Goal: Information Seeking & Learning: Check status

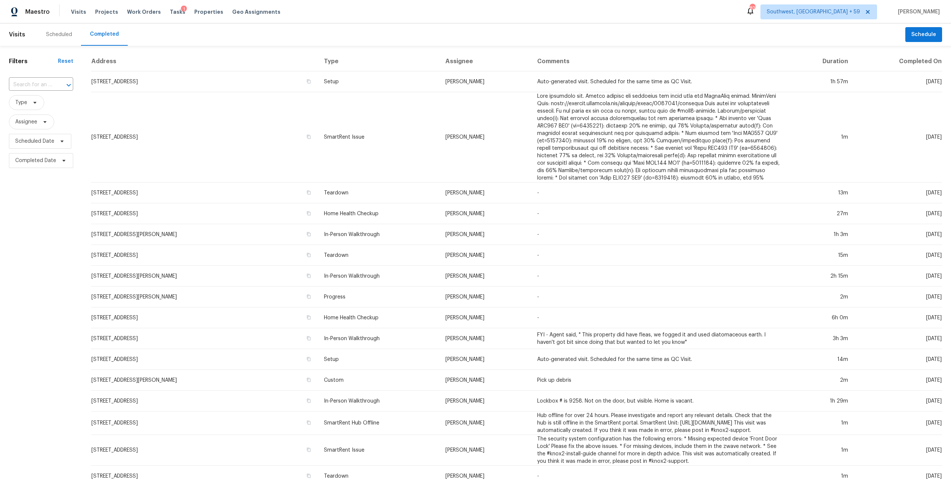
click at [41, 90] on input "text" at bounding box center [30, 85] width 43 height 12
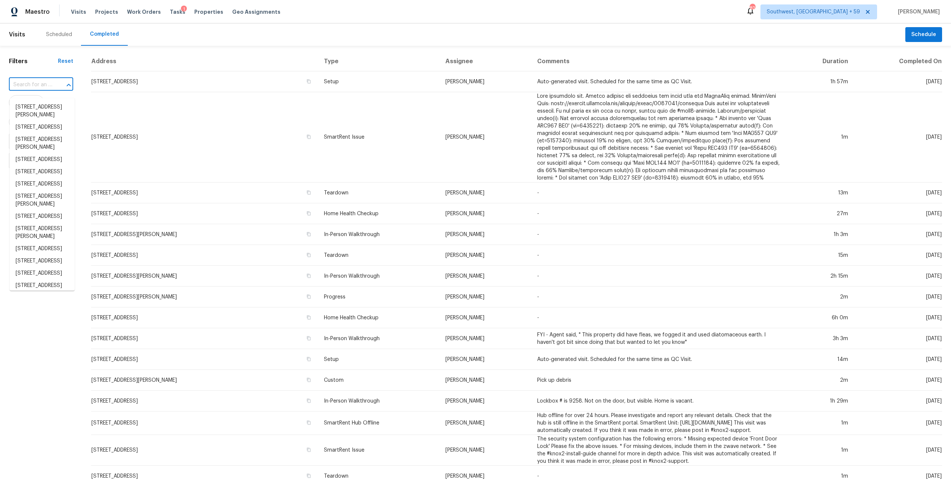
paste input "3955 San Leandro Way San Diego, CA, 92130"
type input "3955 San Leandro Way San Diego, CA, 92130"
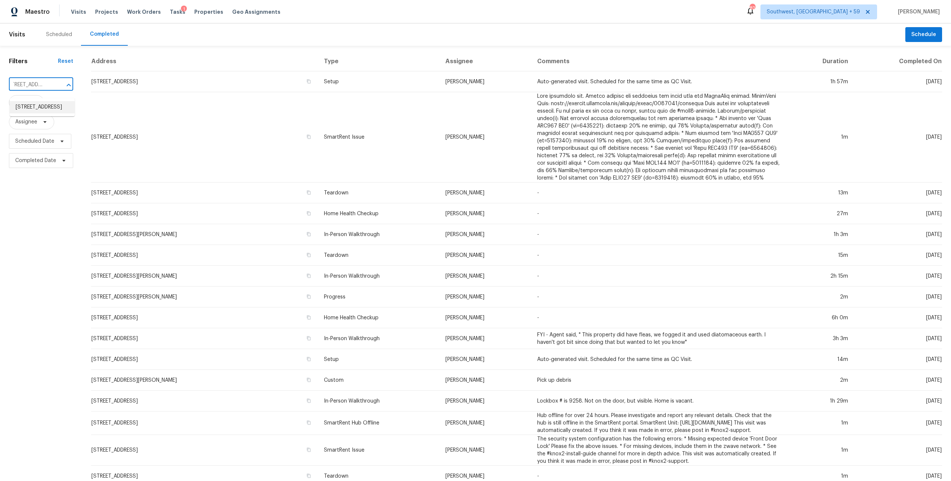
click at [39, 107] on li "3955 San Leandro Way, San Diego, CA 92130" at bounding box center [42, 107] width 65 height 12
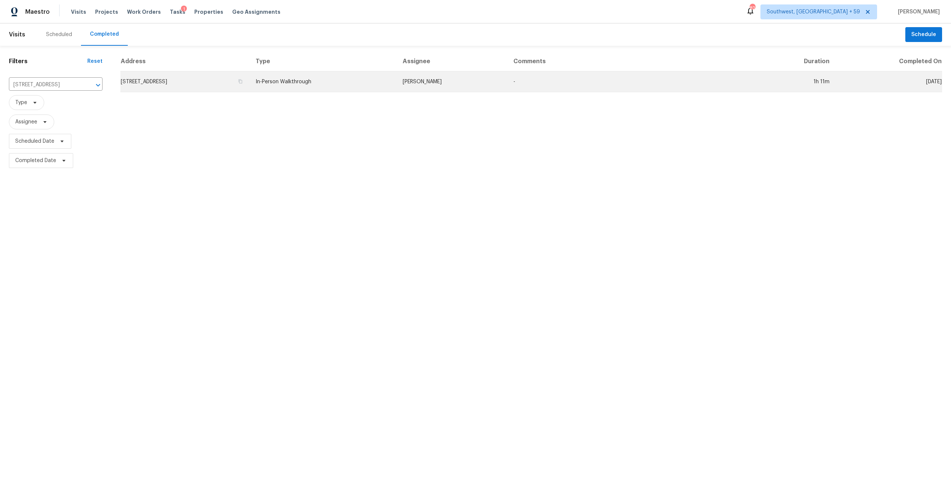
click at [331, 85] on td "In-Person Walkthrough" at bounding box center [323, 81] width 147 height 21
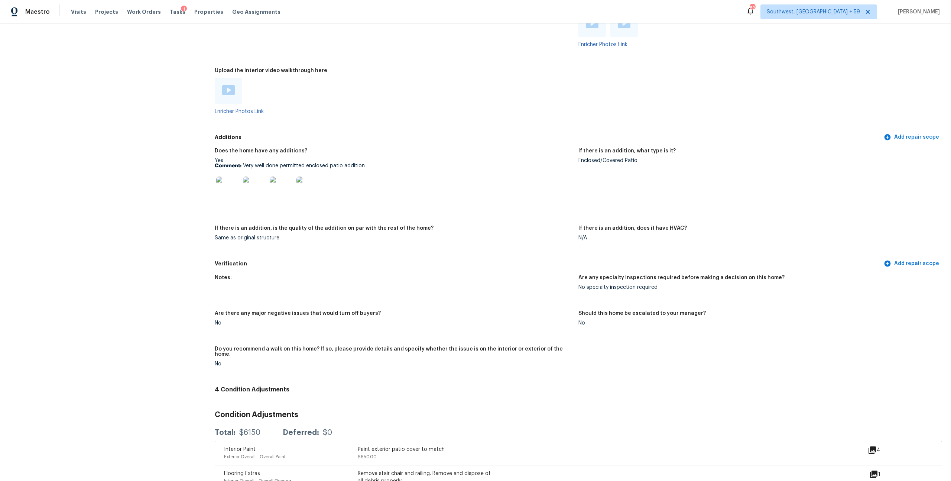
scroll to position [1320, 0]
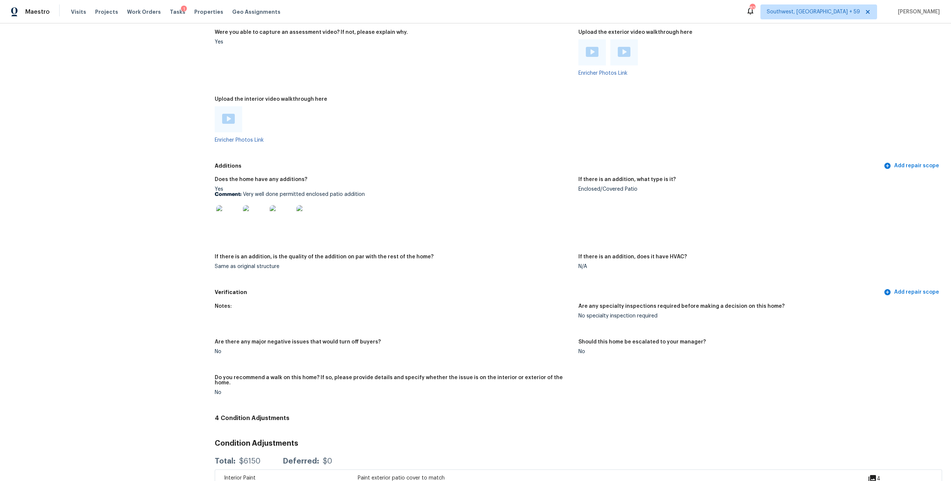
click at [235, 124] on img at bounding box center [228, 119] width 13 height 10
click at [595, 57] on img at bounding box center [592, 52] width 13 height 10
click at [627, 57] on img at bounding box center [624, 52] width 13 height 10
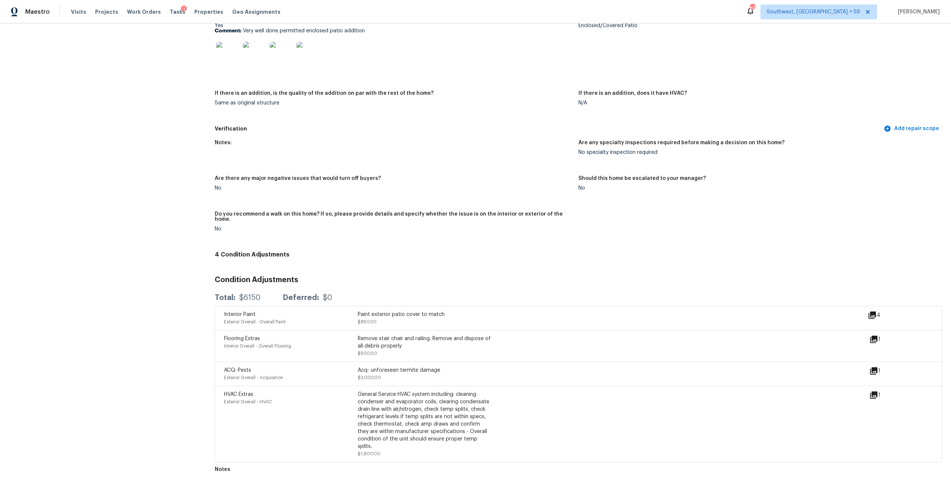
scroll to position [1469, 0]
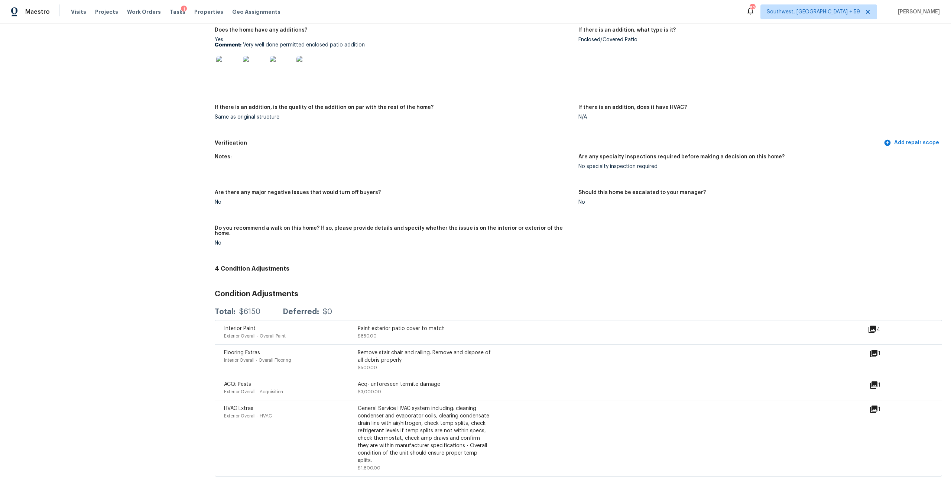
click at [235, 80] on img at bounding box center [228, 68] width 24 height 24
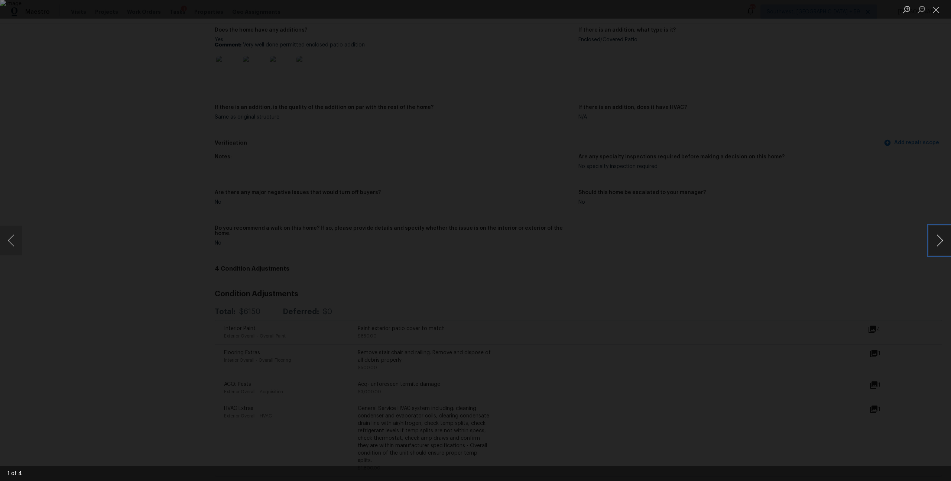
click at [936, 243] on button "Next image" at bounding box center [940, 241] width 22 height 30
click at [939, 6] on button "Close lightbox" at bounding box center [936, 9] width 15 height 13
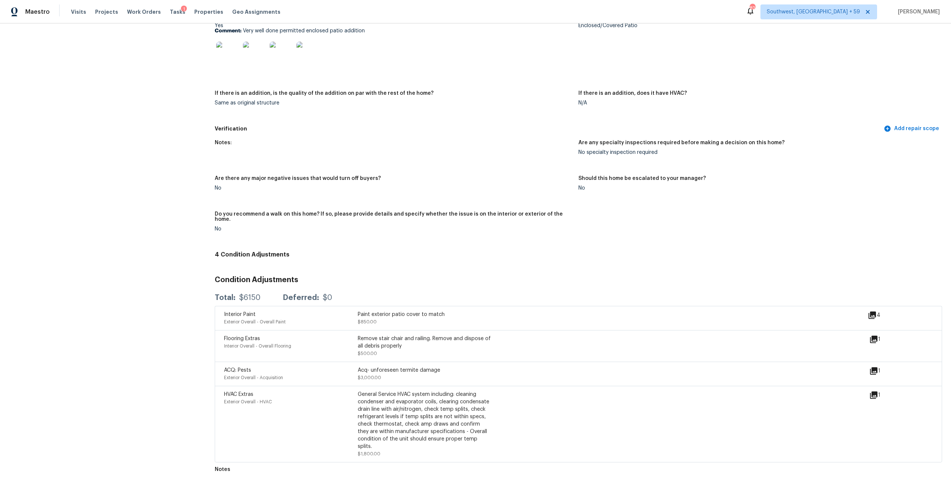
scroll to position [1641, 0]
click at [868, 321] on div "4" at bounding box center [886, 318] width 36 height 15
click at [868, 319] on icon at bounding box center [872, 315] width 9 height 9
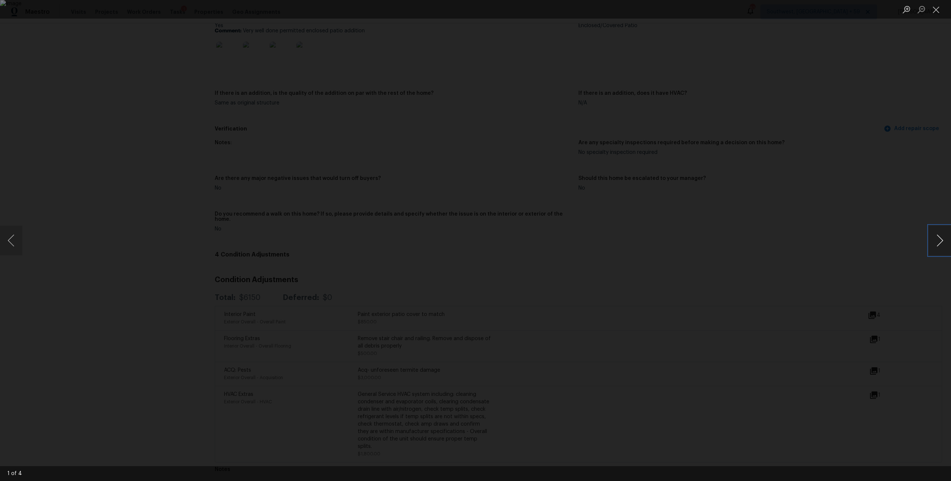
click at [938, 238] on button "Next image" at bounding box center [940, 241] width 22 height 30
click at [939, 14] on button "Close lightbox" at bounding box center [936, 9] width 15 height 13
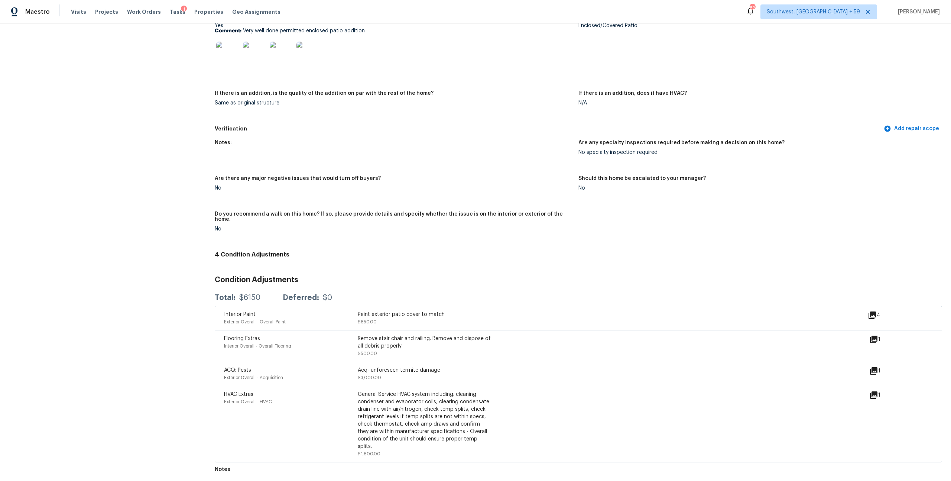
click at [870, 343] on icon at bounding box center [873, 339] width 7 height 7
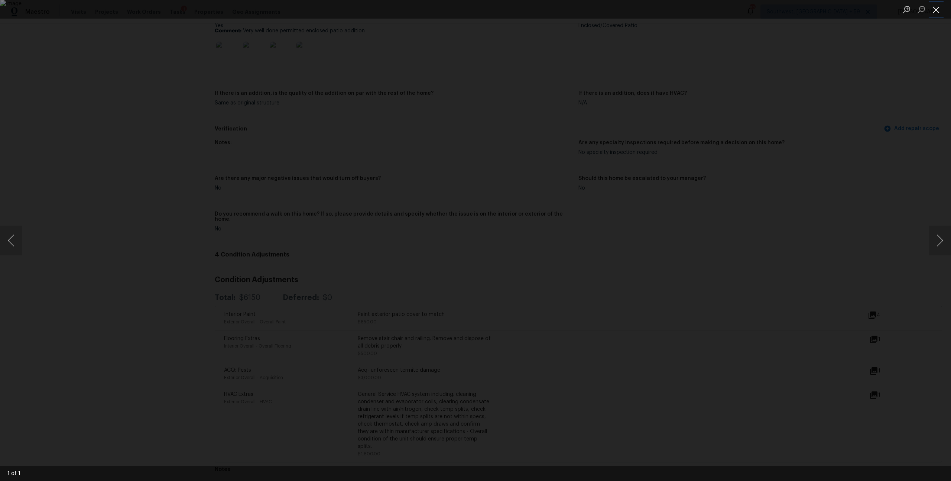
click at [935, 8] on button "Close lightbox" at bounding box center [936, 9] width 15 height 13
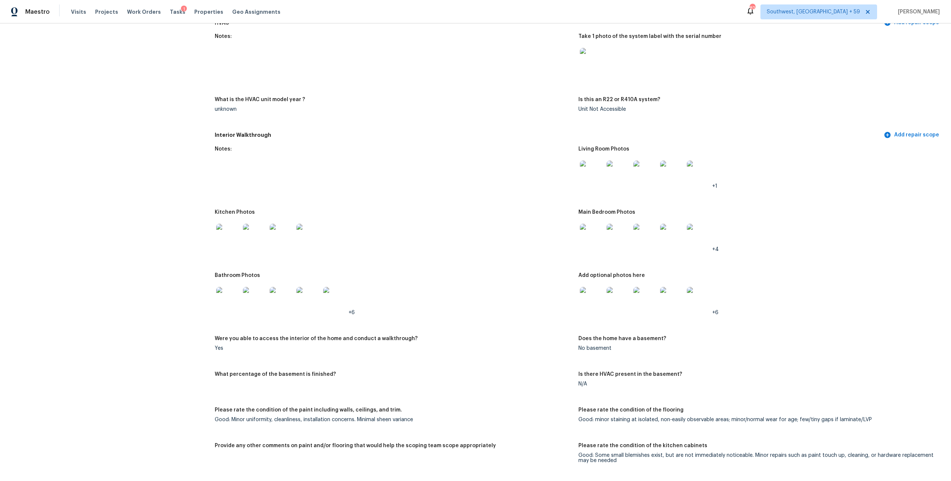
scroll to position [653, 0]
click at [595, 313] on img at bounding box center [592, 301] width 24 height 24
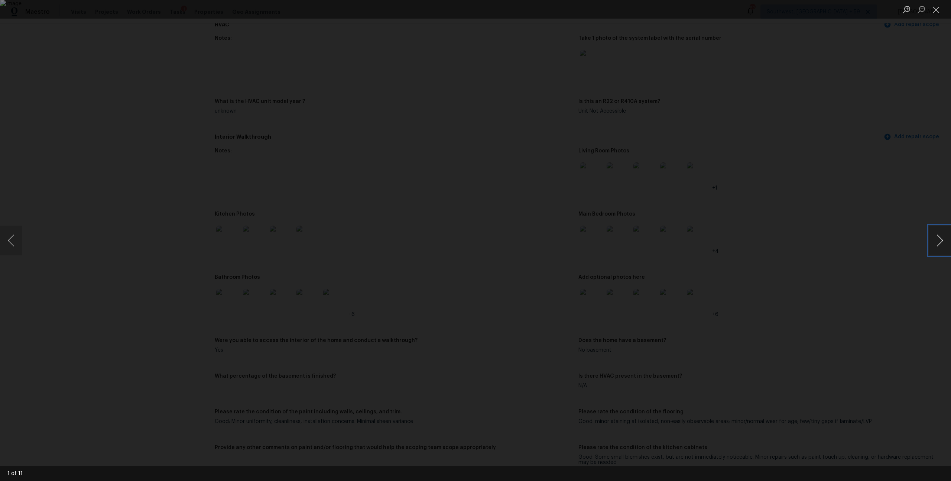
click at [932, 242] on button "Next image" at bounding box center [940, 241] width 22 height 30
click at [940, 13] on button "Close lightbox" at bounding box center [936, 9] width 15 height 13
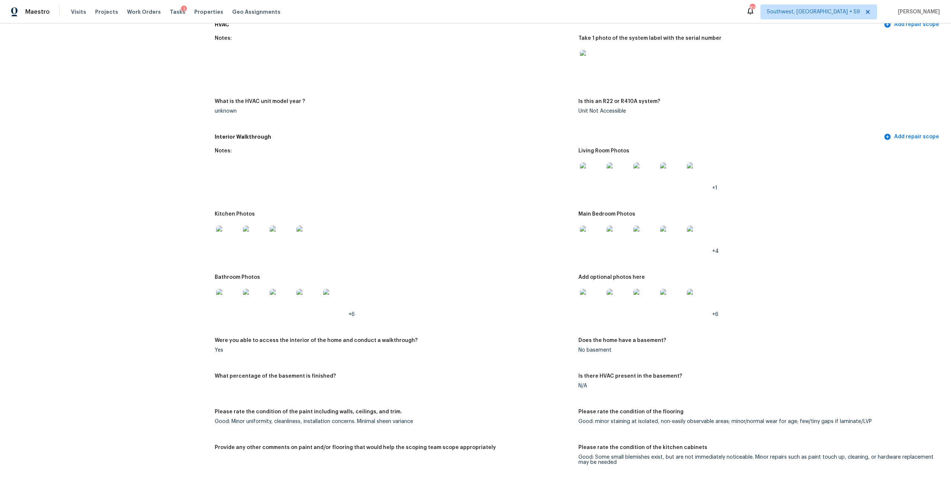
click at [503, 90] on figure "Notes:" at bounding box center [397, 63] width 364 height 54
click at [589, 186] on img at bounding box center [592, 174] width 24 height 24
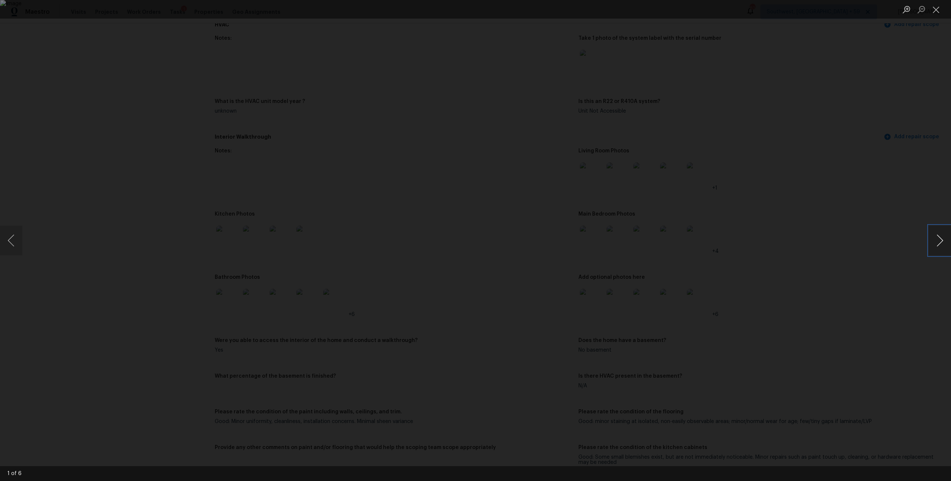
click at [941, 247] on button "Next image" at bounding box center [940, 241] width 22 height 30
click at [938, 12] on button "Close lightbox" at bounding box center [936, 9] width 15 height 13
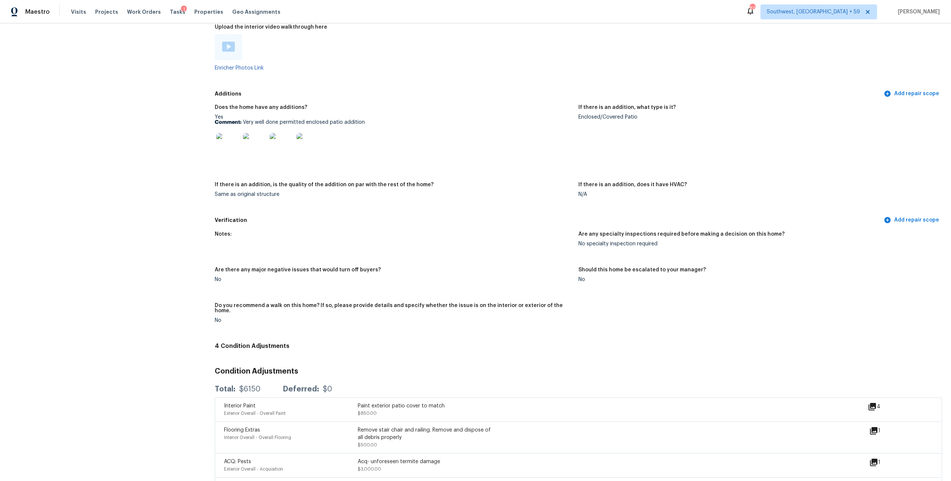
scroll to position [1418, 0]
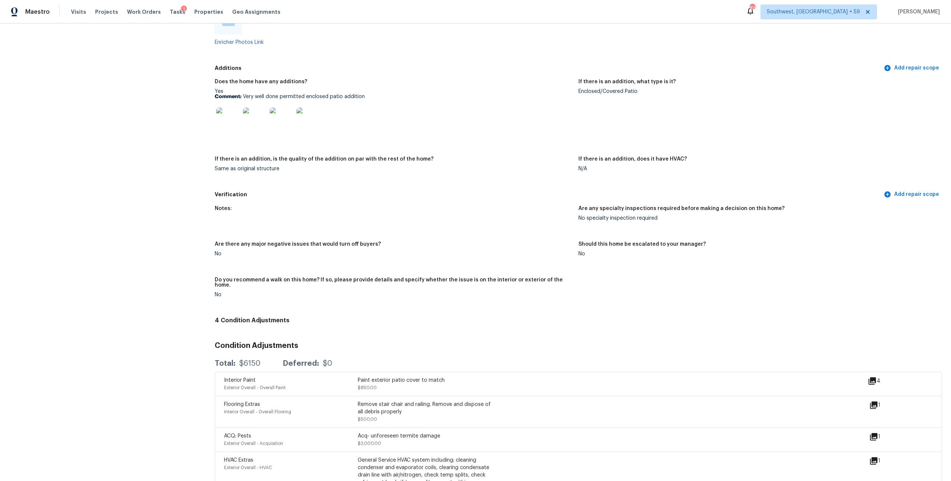
click at [232, 131] on img at bounding box center [228, 119] width 24 height 24
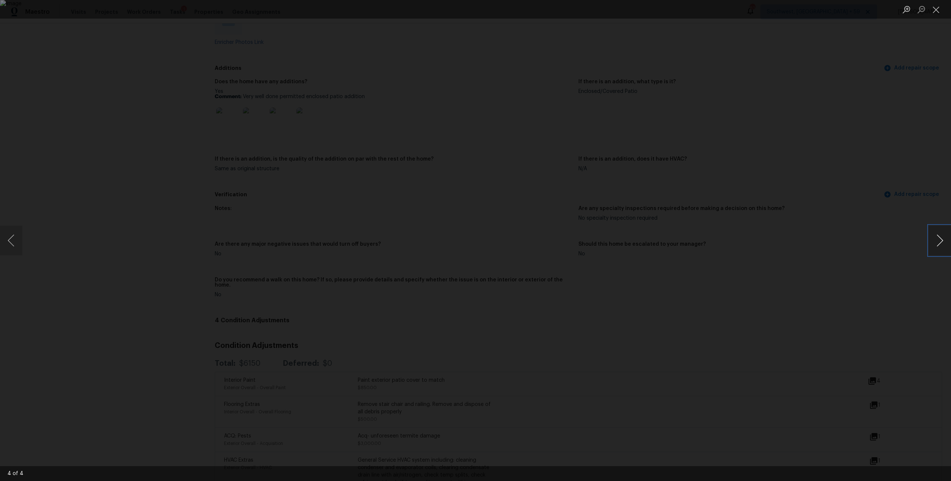
click at [935, 237] on button "Next image" at bounding box center [940, 241] width 22 height 30
click at [942, 238] on button "Next image" at bounding box center [940, 241] width 22 height 30
click at [939, 246] on button "Next image" at bounding box center [940, 241] width 22 height 30
click at [937, 241] on button "Next image" at bounding box center [940, 241] width 22 height 30
click at [938, 10] on button "Close lightbox" at bounding box center [936, 9] width 15 height 13
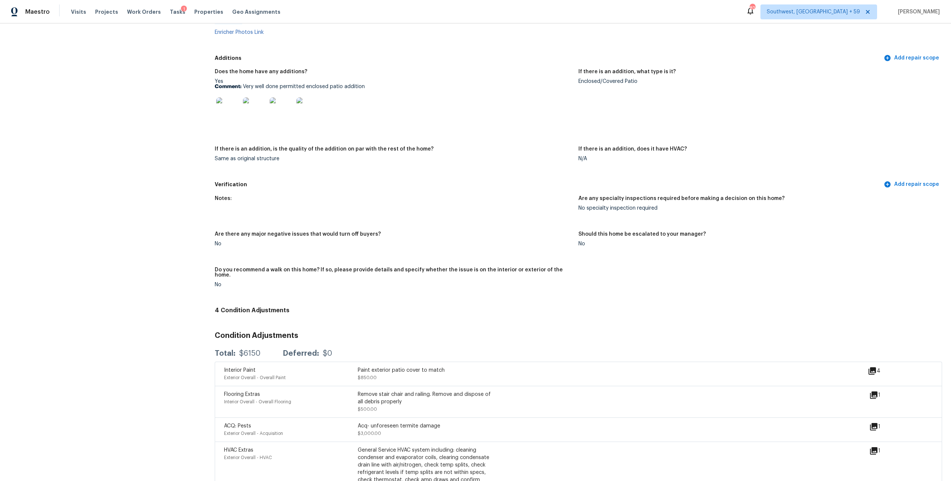
scroll to position [1384, 0]
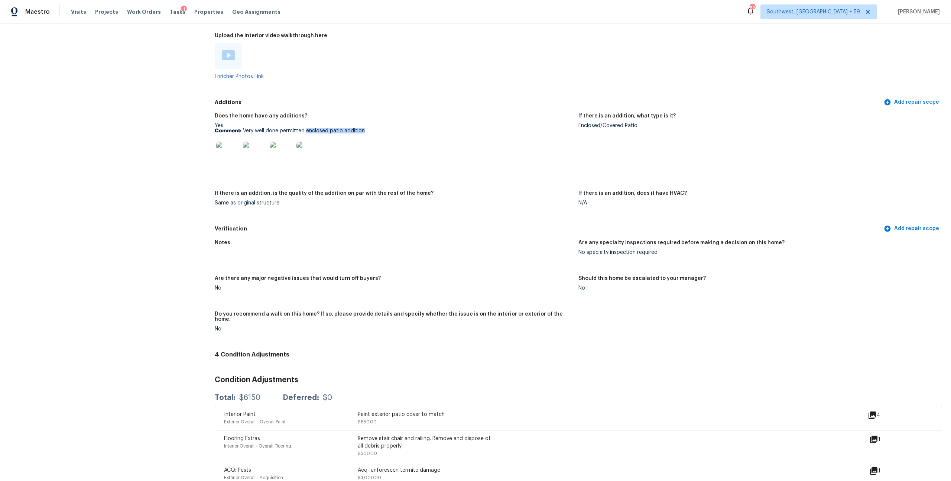
drag, startPoint x: 309, startPoint y: 265, endPoint x: 376, endPoint y: 265, distance: 66.5
click at [376, 133] on p "Comment: Very well done permitted enclosed patio addition" at bounding box center [394, 130] width 358 height 5
copy p "enclosed patio addition"
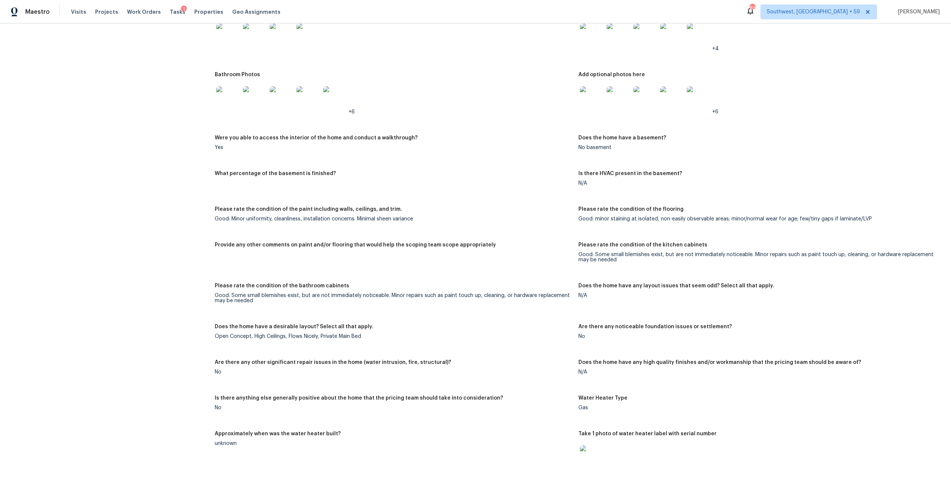
scroll to position [803, 0]
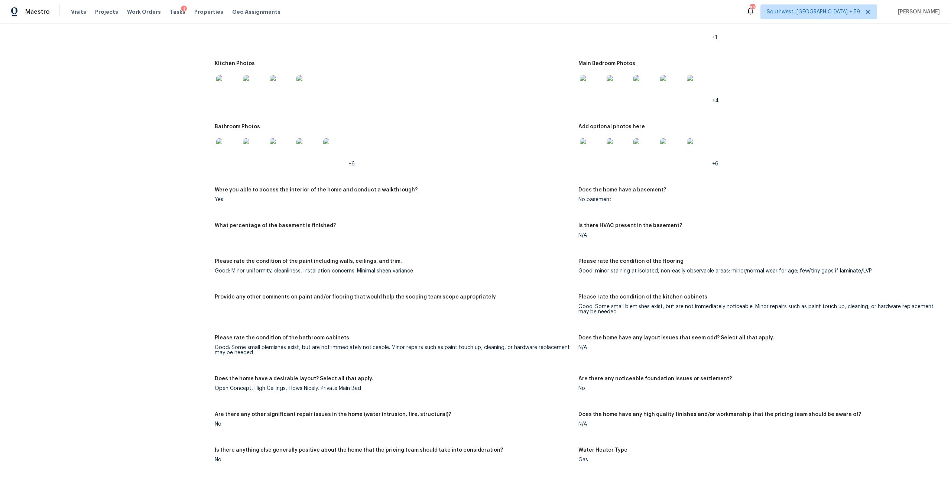
click at [592, 162] on img at bounding box center [592, 150] width 24 height 24
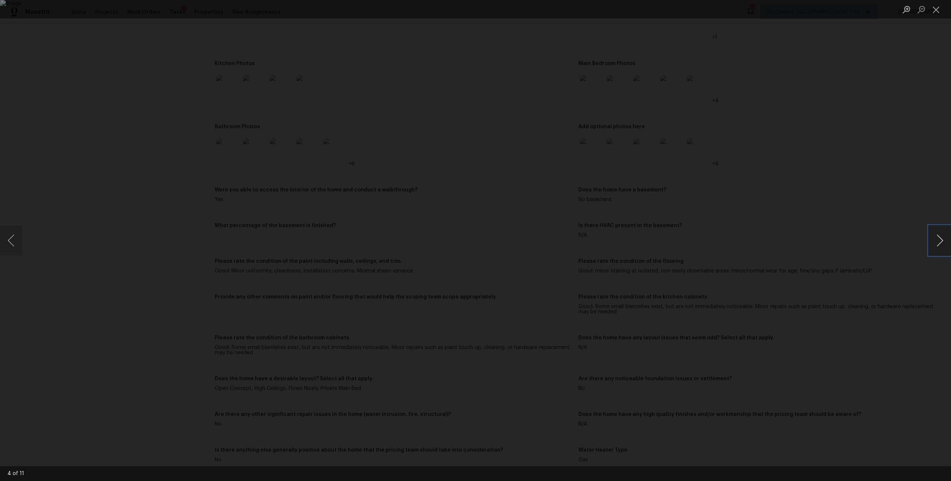
click at [944, 245] on button "Next image" at bounding box center [940, 241] width 22 height 30
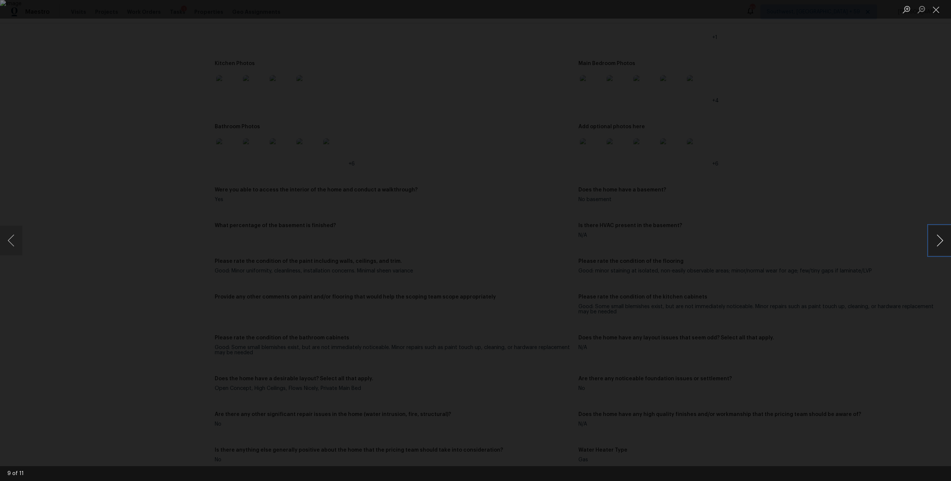
click at [944, 245] on button "Next image" at bounding box center [940, 241] width 22 height 30
click at [944, 243] on button "Next image" at bounding box center [940, 241] width 22 height 30
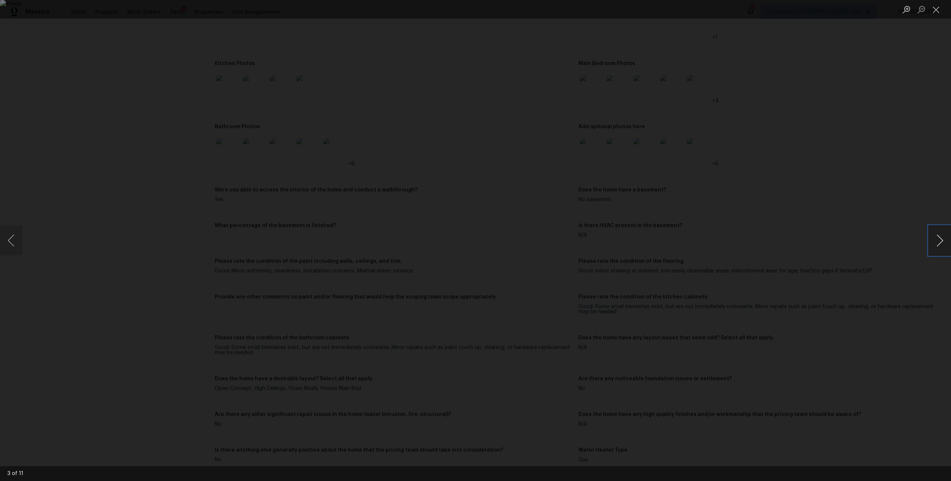
click at [944, 243] on button "Next image" at bounding box center [940, 241] width 22 height 30
click at [936, 10] on button "Close lightbox" at bounding box center [936, 9] width 15 height 13
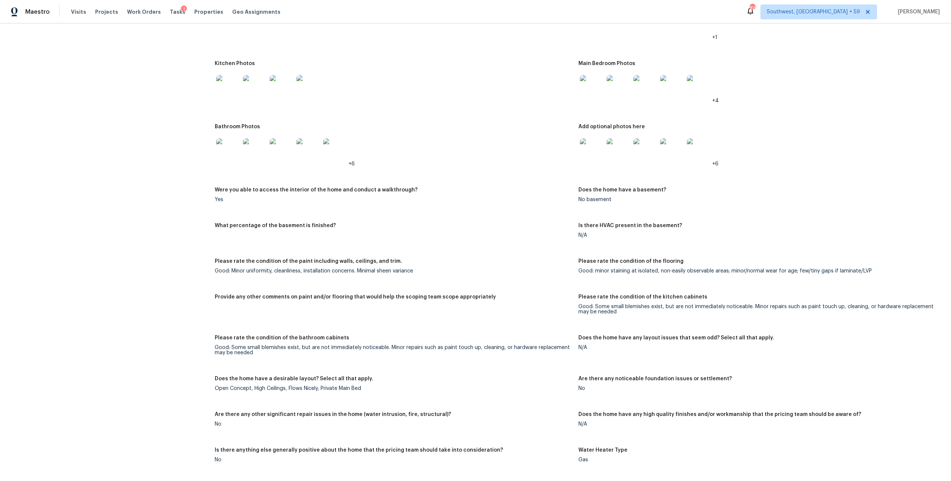
click at [528, 135] on div "Notes: Living Room Photos +1 Kitchen Photos Main Bedroom Photos +4 Bathroom Pho…" at bounding box center [579, 334] width 728 height 682
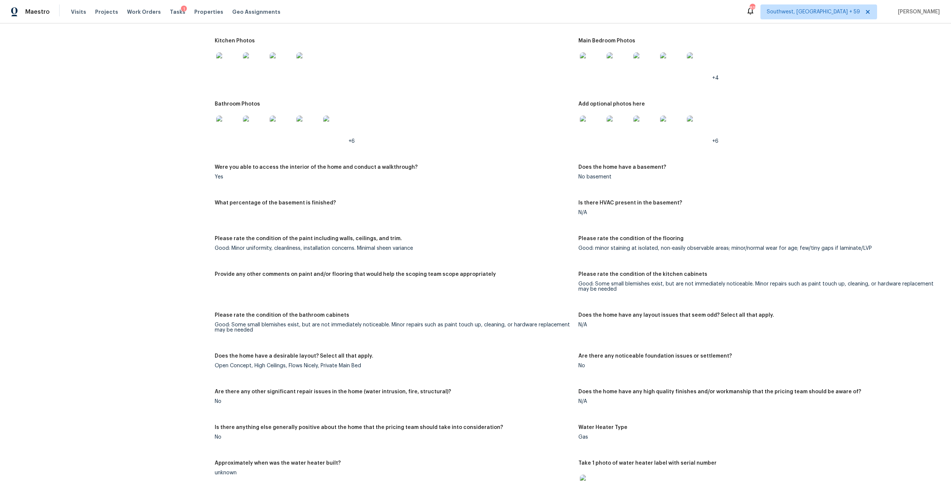
scroll to position [829, 0]
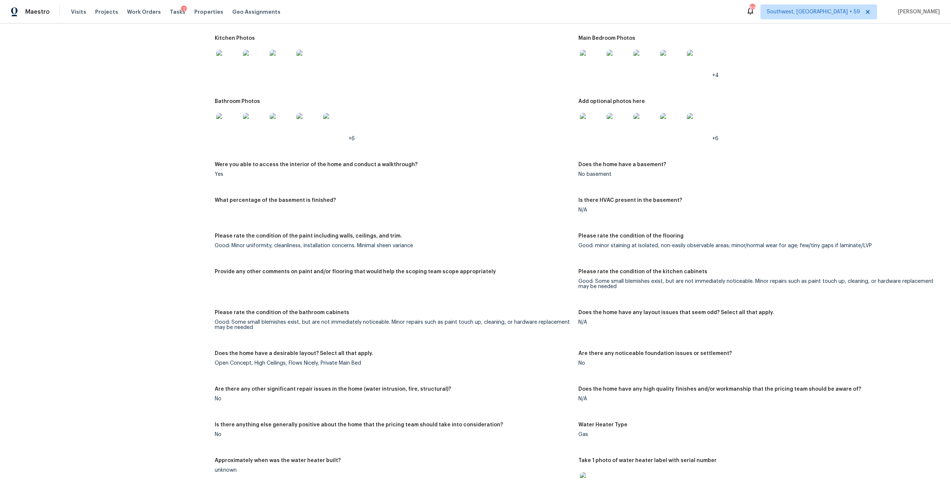
click at [588, 137] on img at bounding box center [592, 125] width 24 height 24
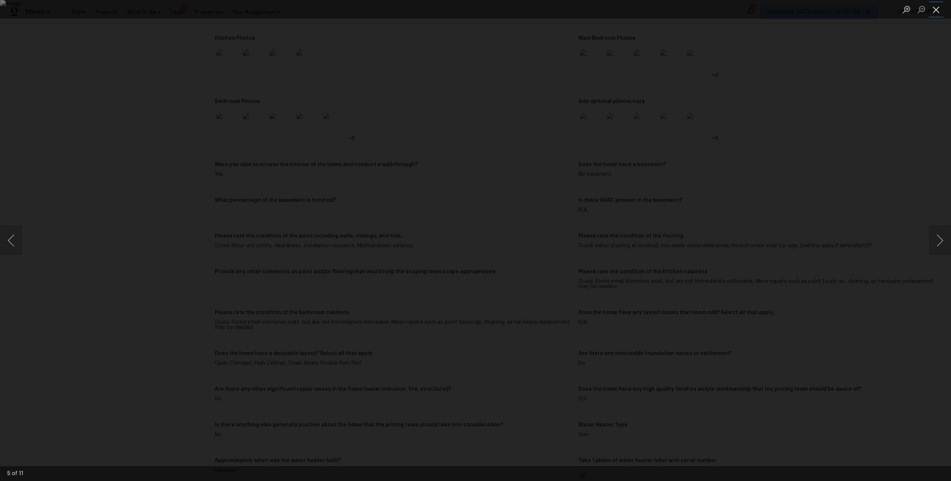
click at [939, 9] on button "Close lightbox" at bounding box center [936, 9] width 15 height 13
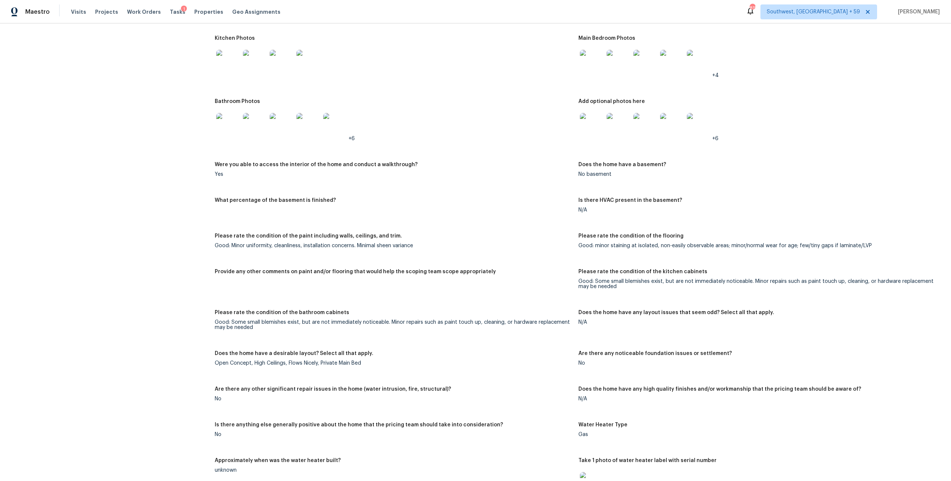
click at [598, 74] on img at bounding box center [592, 62] width 24 height 24
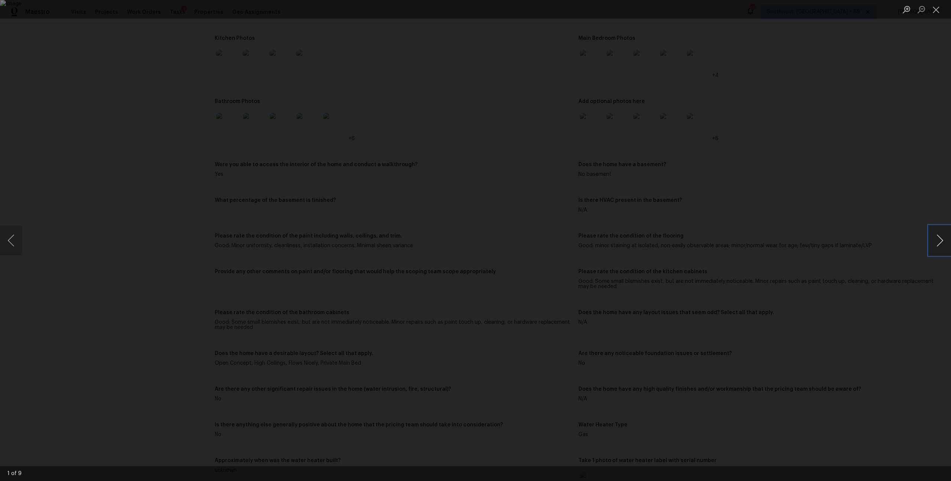
click at [941, 242] on button "Next image" at bounding box center [940, 241] width 22 height 30
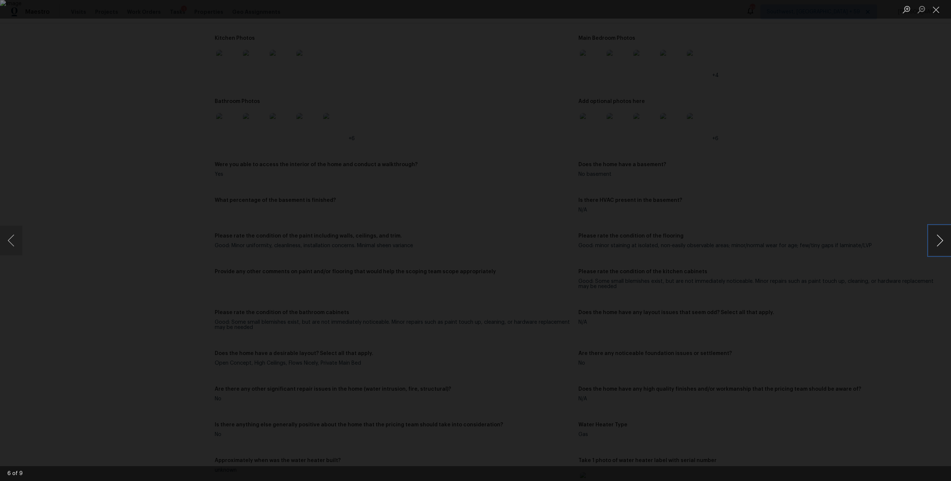
click at [941, 242] on button "Next image" at bounding box center [940, 241] width 22 height 30
click at [935, 237] on button "Next image" at bounding box center [940, 241] width 22 height 30
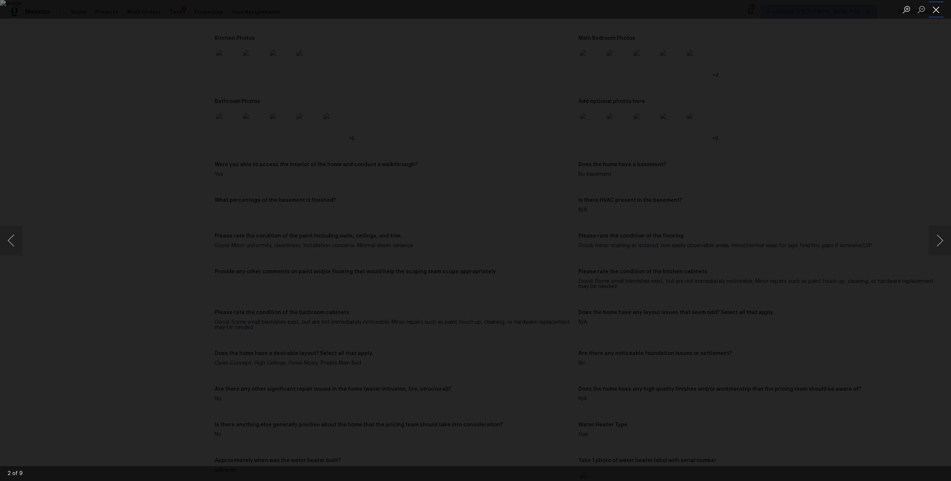
click at [936, 5] on button "Close lightbox" at bounding box center [936, 9] width 15 height 13
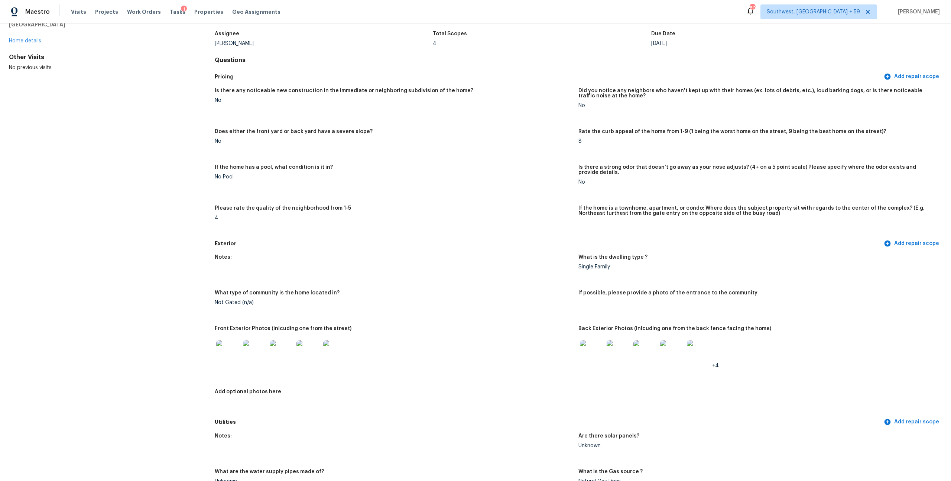
scroll to position [0, 0]
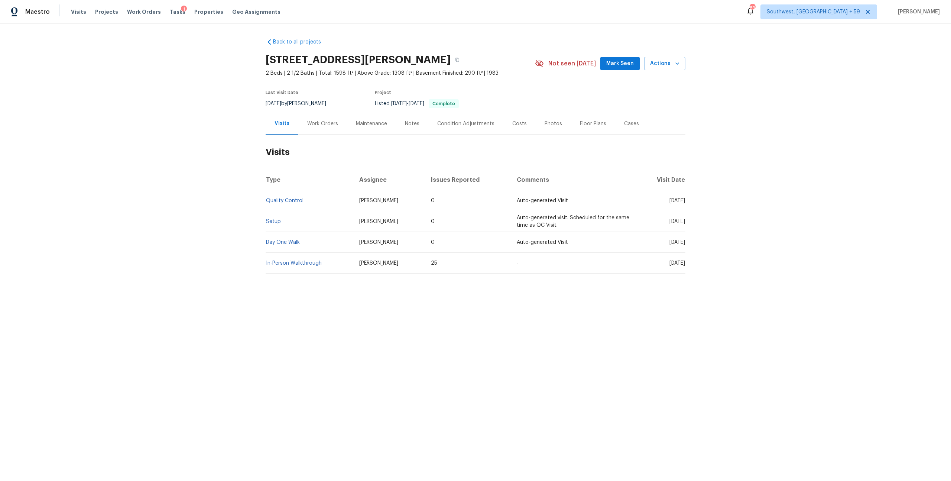
click at [321, 127] on div "Work Orders" at bounding box center [322, 123] width 31 height 7
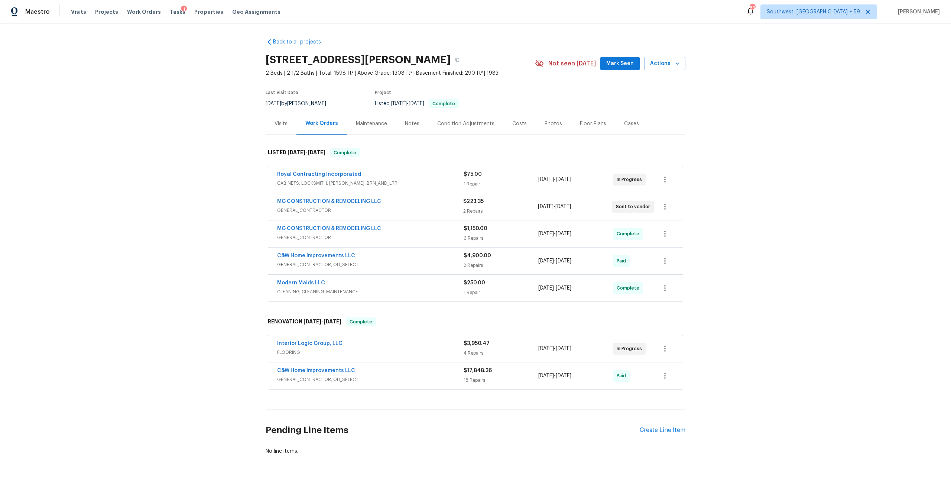
click at [333, 187] on span "CABINETS, LOCKSMITH, [PERSON_NAME], BRN_AND_LRR" at bounding box center [370, 182] width 187 height 7
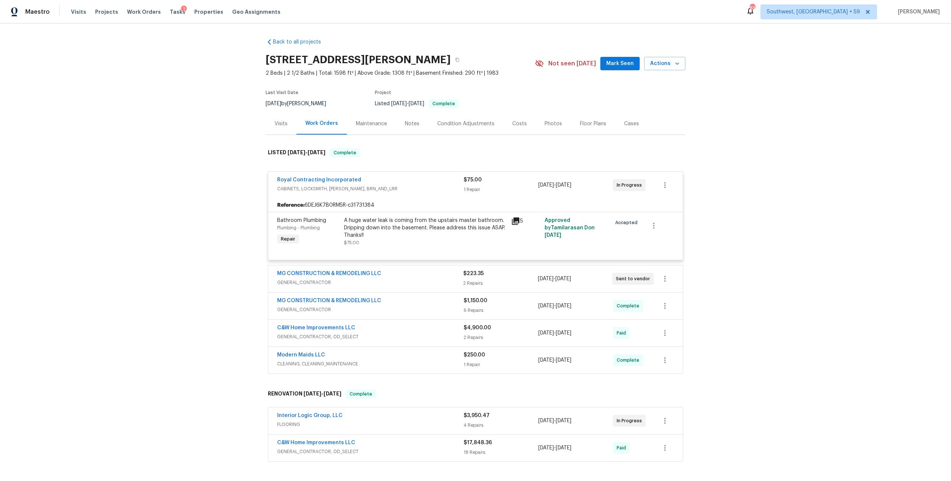
click at [320, 184] on span "Royal Contracting Incorporated" at bounding box center [319, 179] width 84 height 7
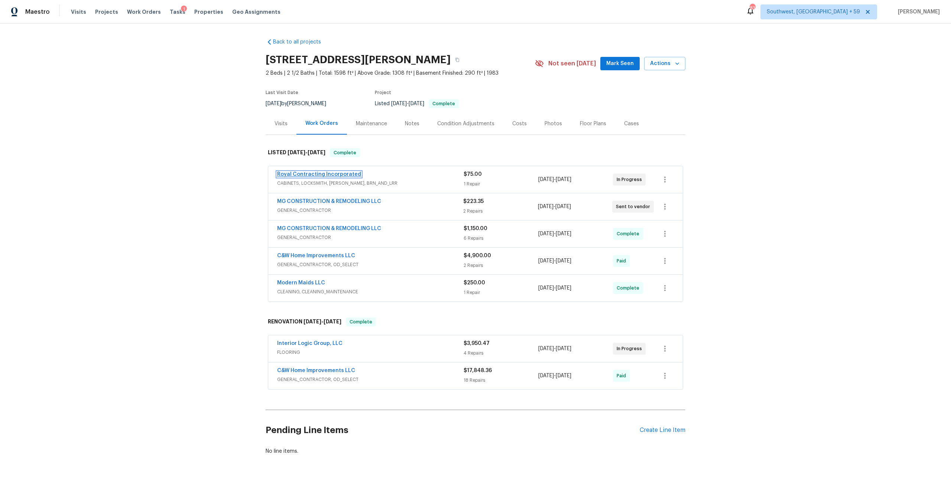
click at [326, 177] on link "Royal Contracting Incorporated" at bounding box center [319, 174] width 84 height 5
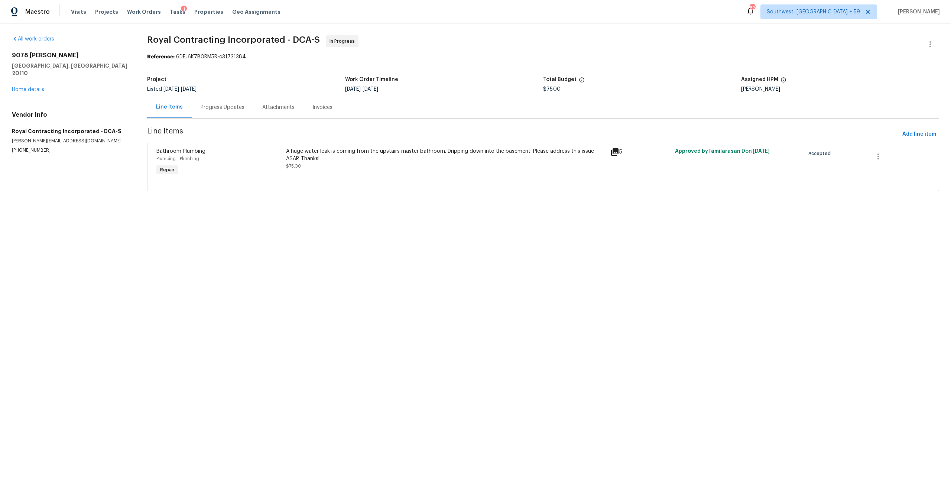
click at [220, 111] on div "Progress Updates" at bounding box center [223, 107] width 44 height 7
